Goal: Complete application form

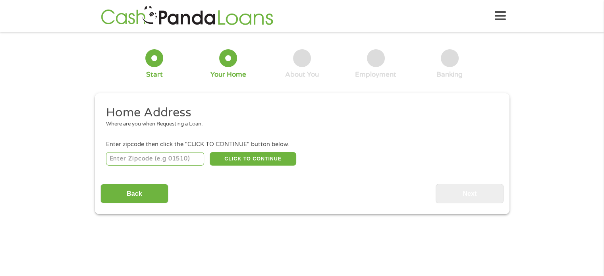
click at [183, 155] on input "number" at bounding box center [155, 159] width 98 height 14
type input "91103"
click at [249, 159] on button "CLICK TO CONTINUE" at bounding box center [253, 159] width 87 height 14
type input "91103"
type input "[GEOGRAPHIC_DATA]"
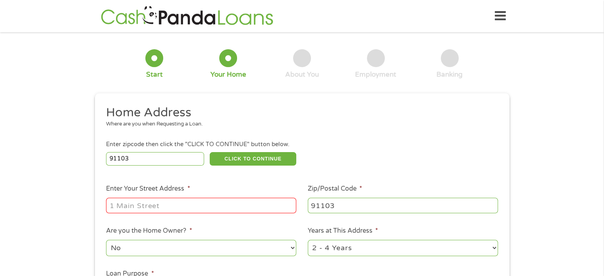
click at [235, 206] on input "Enter Your Street Address *" at bounding box center [201, 205] width 190 height 15
type input "[STREET_ADDRESS]"
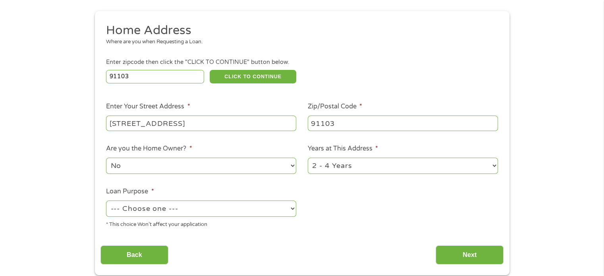
scroll to position [83, 0]
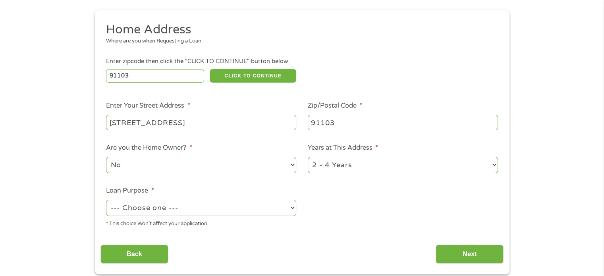
click at [199, 212] on select "--- Choose one --- Pay Bills Debt Consolidation Home Improvement Major Purchase…" at bounding box center [201, 208] width 190 height 16
select select "paybills"
click at [106, 201] on select "--- Choose one --- Pay Bills Debt Consolidation Home Improvement Major Purchase…" at bounding box center [201, 208] width 190 height 16
click at [466, 252] on input "Next" at bounding box center [470, 254] width 68 height 19
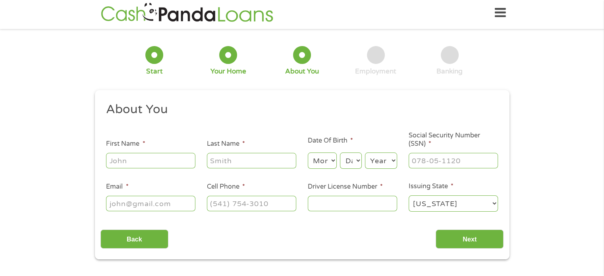
scroll to position [0, 0]
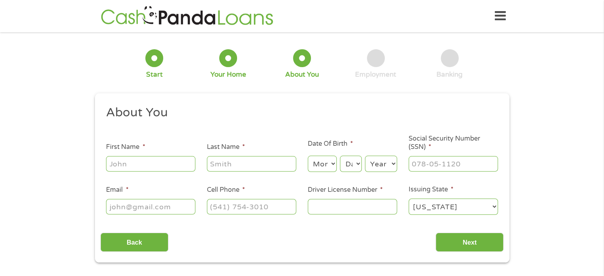
click at [171, 170] on input "First Name *" at bounding box center [150, 163] width 89 height 15
type input "Yetsi"
type input "[PERSON_NAME]"
type input "[EMAIL_ADDRESS][DOMAIN_NAME]"
type input "[PHONE_NUMBER]"
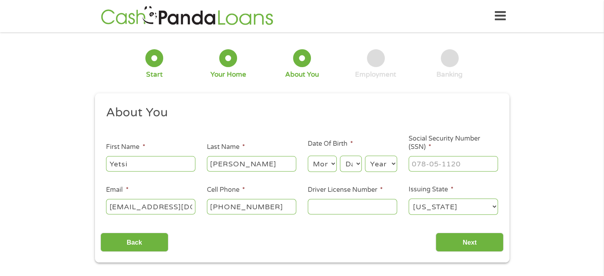
click at [322, 166] on select "Month 1 2 3 4 5 6 7 8 9 10 11 12" at bounding box center [322, 164] width 29 height 16
select select "3"
click at [308, 156] on select "Month 1 2 3 4 5 6 7 8 9 10 11 12" at bounding box center [322, 164] width 29 height 16
click at [351, 166] on select "Day 1 2 3 4 5 6 7 8 9 10 11 12 13 14 15 16 17 18 19 20 21 22 23 24 25 26 27 28 …" at bounding box center [350, 164] width 21 height 16
select select "23"
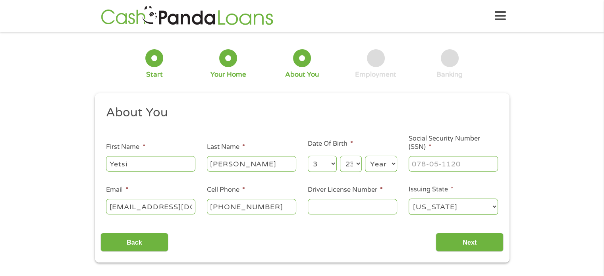
click at [340, 156] on select "Day 1 2 3 4 5 6 7 8 9 10 11 12 13 14 15 16 17 18 19 20 21 22 23 24 25 26 27 28 …" at bounding box center [350, 164] width 21 height 16
click at [388, 166] on select "Year [DATE] 2006 2005 2004 2003 2002 2001 2000 1999 1998 1997 1996 1995 1994 19…" at bounding box center [381, 164] width 32 height 16
select select "1988"
click at [365, 156] on select "Year [DATE] 2006 2005 2004 2003 2002 2001 2000 1999 1998 1997 1996 1995 1994 19…" at bounding box center [381, 164] width 32 height 16
click at [448, 163] on input "___-__-____" at bounding box center [453, 163] width 89 height 15
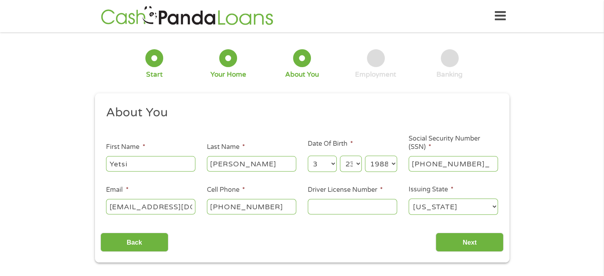
type input "859-49-9927"
click at [339, 210] on input "Driver License Number *" at bounding box center [352, 206] width 89 height 15
type input "W8709545"
click at [363, 230] on div "Back Next" at bounding box center [301, 239] width 403 height 25
click at [460, 248] on input "Next" at bounding box center [470, 242] width 68 height 19
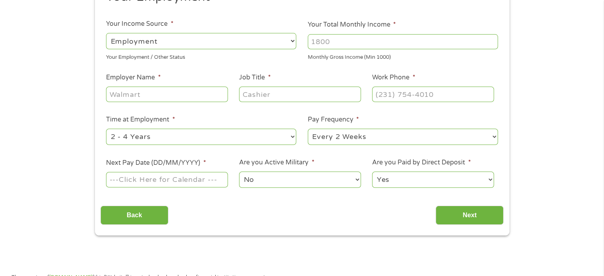
scroll to position [75, 0]
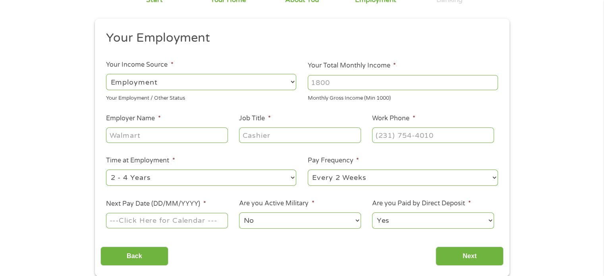
click at [251, 82] on select "--- Choose one --- Employment [DEMOGRAPHIC_DATA] Benefits" at bounding box center [201, 82] width 190 height 16
click at [181, 137] on input "Employer Name *" at bounding box center [167, 134] width 122 height 15
type input "IDT"
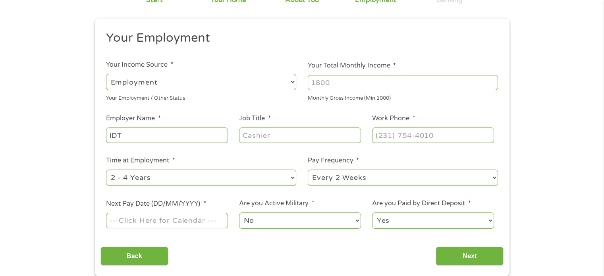
click at [281, 133] on input "Job Title *" at bounding box center [300, 134] width 122 height 15
type input "[PERSON_NAME]"
type input "(___) ___-____"
click at [392, 140] on input "(___) ___-____" at bounding box center [433, 134] width 122 height 15
click at [350, 81] on input "Your Total Monthly Income *" at bounding box center [403, 82] width 190 height 15
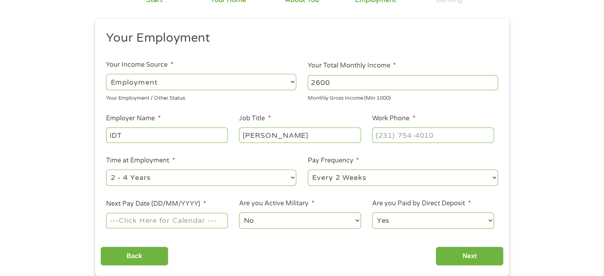
type input "2600"
type input "(___) ___-____"
click at [405, 139] on input "(___) ___-____" at bounding box center [433, 134] width 122 height 15
type input "(___) ___-____"
click at [386, 137] on input "(___) ___-____" at bounding box center [433, 134] width 122 height 15
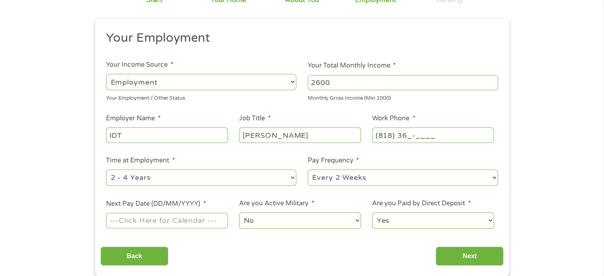
type input "(818) 369-____"
type input "[PHONE_NUMBER]"
click at [325, 176] on select "--- Choose one --- Every 2 Weeks Every Week Monthly Semi-Monthly" at bounding box center [403, 178] width 190 height 16
select select "monthly"
click at [308, 170] on select "--- Choose one --- Every 2 Weeks Every Week Monthly Semi-Monthly" at bounding box center [403, 178] width 190 height 16
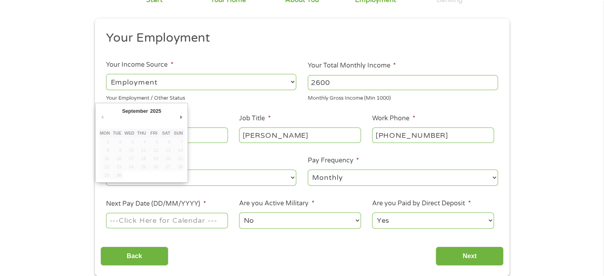
click at [186, 226] on input "Next Pay Date (DD/MM/YYYY) *" at bounding box center [167, 220] width 122 height 15
type input "[DATE]"
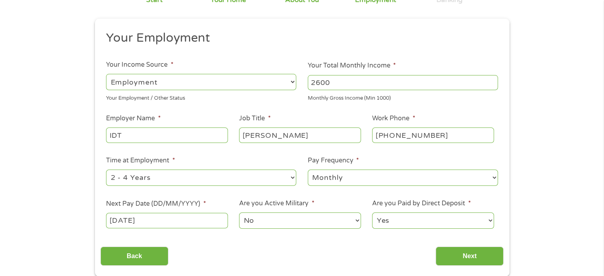
click at [429, 223] on select "Yes No" at bounding box center [433, 220] width 122 height 16
select select "0"
click at [372, 213] on select "Yes No" at bounding box center [433, 220] width 122 height 16
click at [456, 256] on input "Next" at bounding box center [470, 256] width 68 height 19
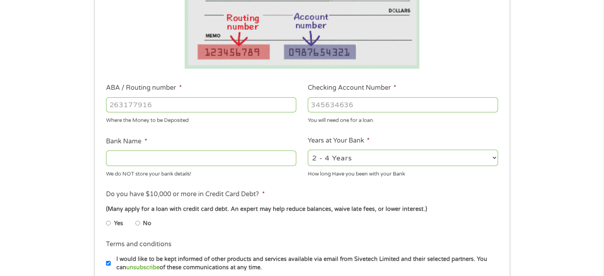
scroll to position [171, 0]
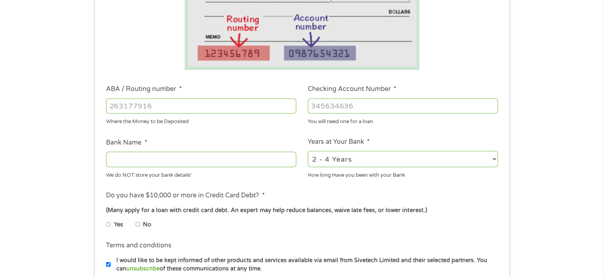
click at [374, 111] on input "Checking Account Number *" at bounding box center [403, 105] width 190 height 15
click at [376, 111] on input "Checking Account Number *" at bounding box center [403, 105] width 190 height 15
type input "569851176"
click at [182, 96] on li "ABA / Routing number * Where the Money to be Deposited" at bounding box center [201, 104] width 202 height 41
click at [188, 106] on input "ABA / Routing number *" at bounding box center [201, 105] width 190 height 15
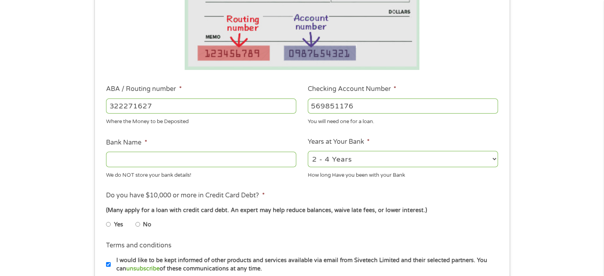
type input "322271627"
type input "[PERSON_NAME] [PERSON_NAME] BANK NA"
click at [196, 154] on input "[PERSON_NAME] [PERSON_NAME] BANK NA" at bounding box center [201, 159] width 190 height 15
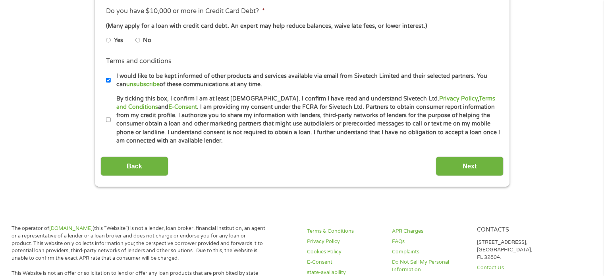
scroll to position [358, 0]
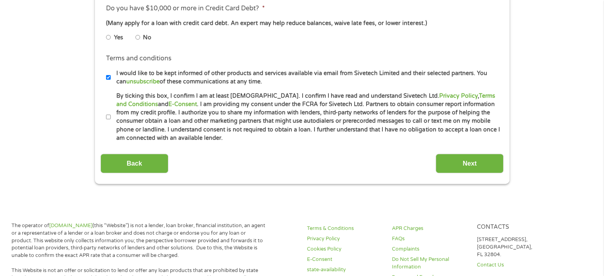
click at [136, 38] on input "No" at bounding box center [137, 37] width 5 height 13
radio input "true"
click at [112, 118] on label "By ticking this box, I confirm I am at least [DEMOGRAPHIC_DATA]. I confirm I ha…" at bounding box center [306, 117] width 390 height 51
click at [111, 118] on input "By ticking this box, I confirm I am at least [DEMOGRAPHIC_DATA]. I confirm I ha…" at bounding box center [108, 117] width 5 height 13
checkbox input "true"
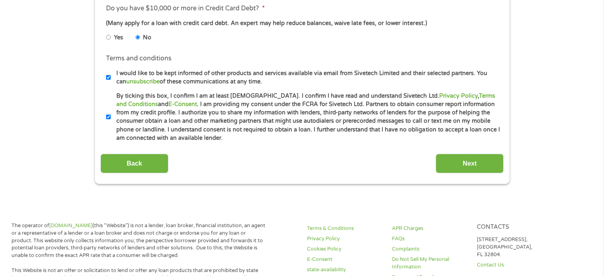
click at [106, 77] on input "I would like to be kept informed of other products and services available via e…" at bounding box center [108, 77] width 5 height 13
checkbox input "false"
click at [438, 164] on input "Next" at bounding box center [470, 163] width 68 height 19
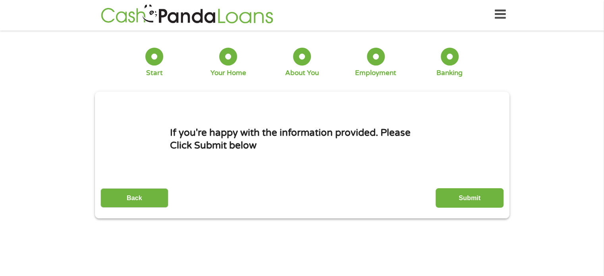
scroll to position [0, 0]
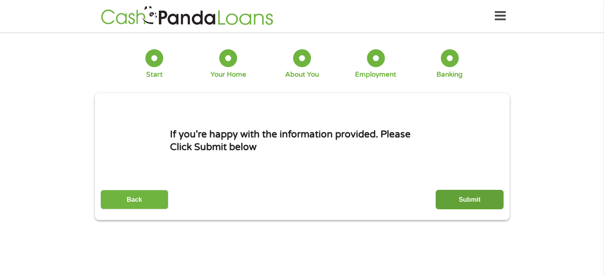
click at [469, 193] on input "Submit" at bounding box center [470, 199] width 68 height 19
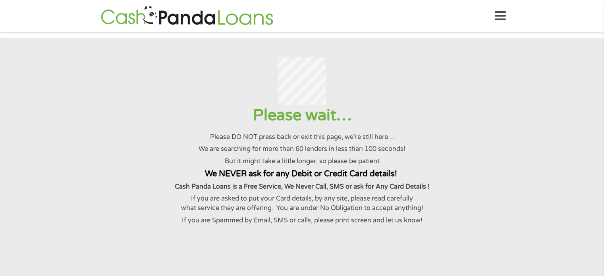
click at [469, 191] on p "Cash Panda Loans is a Free Service, We Never Call, SMS or ask for Any Card Deta…" at bounding box center [302, 187] width 584 height 10
